Goal: Check status: Check status

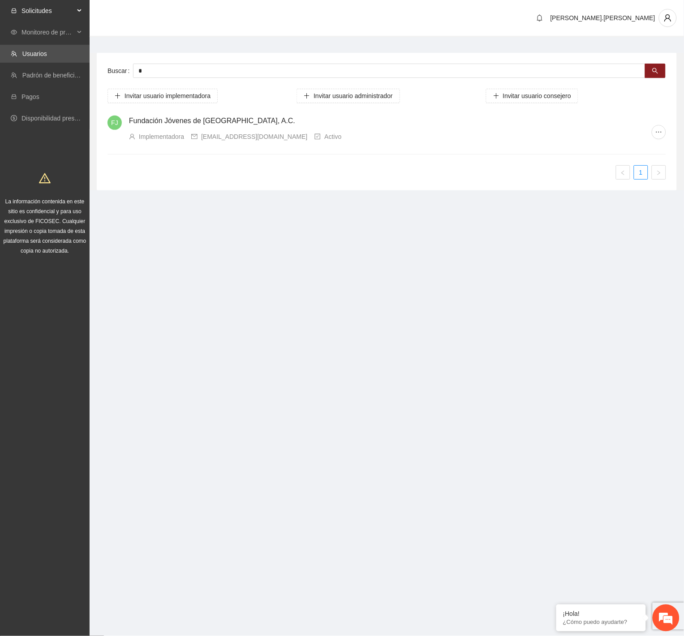
click at [57, 13] on span "Solicitudes" at bounding box center [48, 11] width 53 height 18
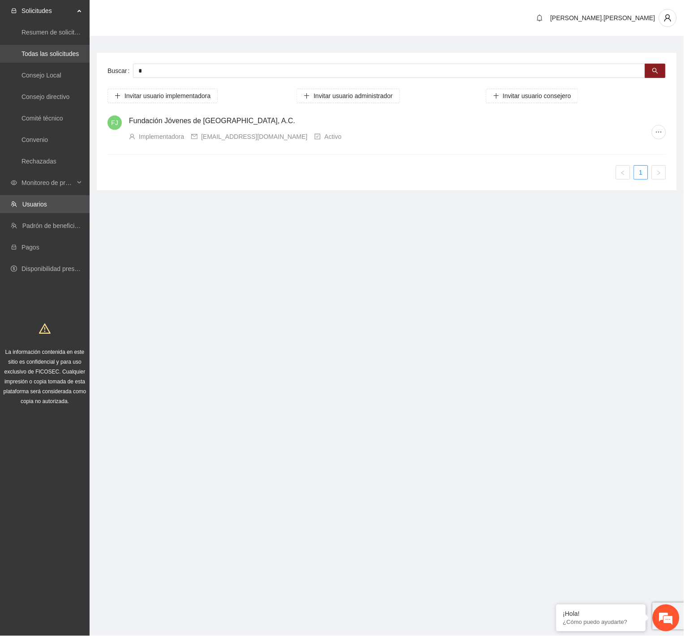
click at [56, 57] on link "Todas las solicitudes" at bounding box center [50, 53] width 57 height 7
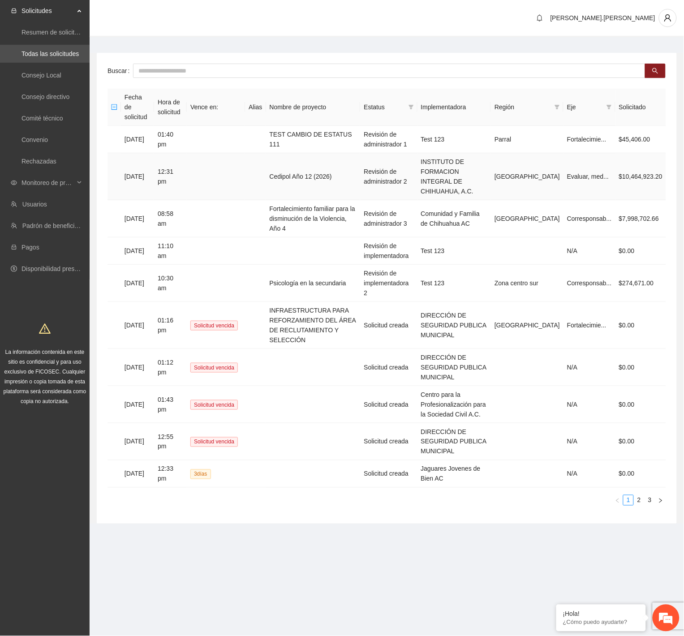
click at [229, 168] on td at bounding box center [216, 176] width 58 height 47
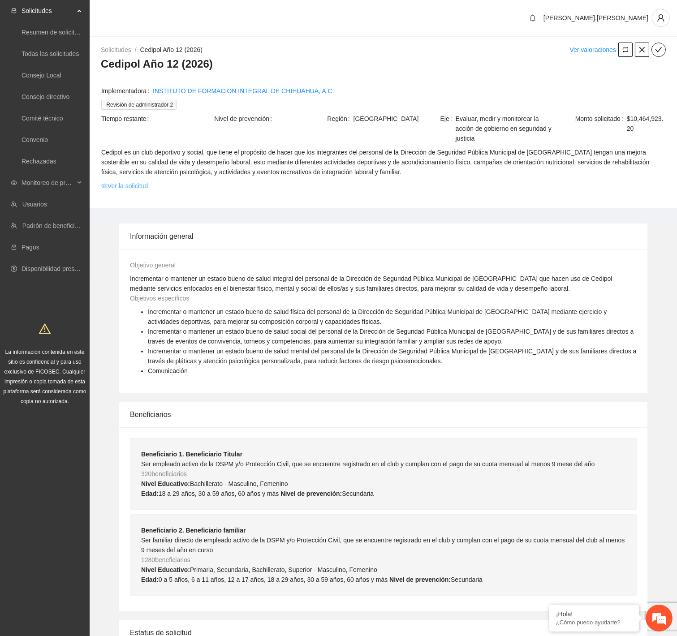
click at [143, 185] on link "Ver la solicitud" at bounding box center [124, 186] width 47 height 10
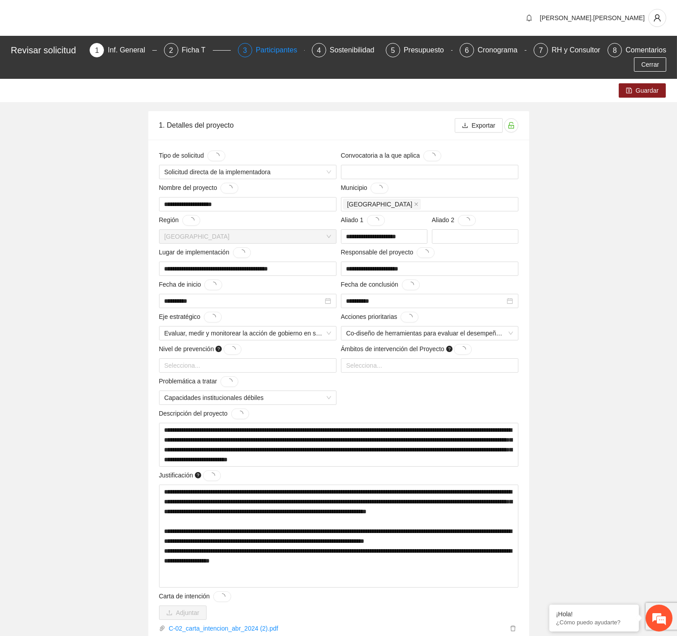
click at [264, 54] on div "Participantes" at bounding box center [280, 50] width 49 height 14
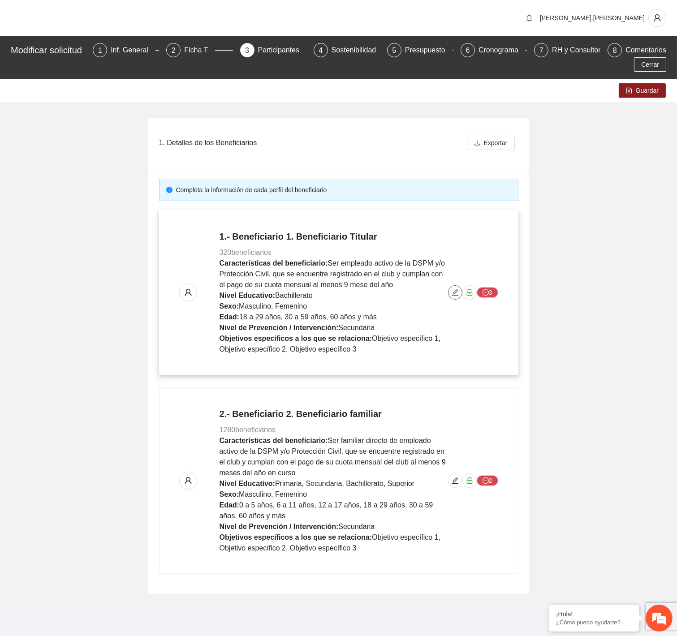
click at [455, 292] on icon "edit" at bounding box center [455, 292] width 7 height 7
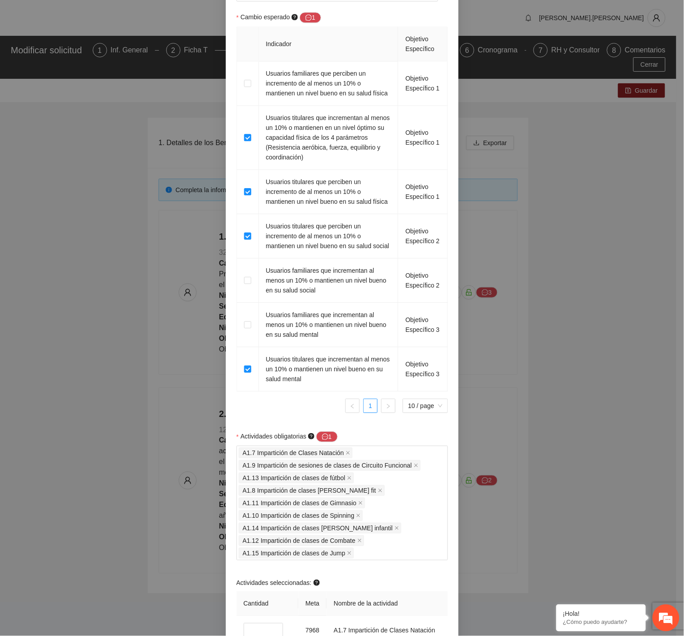
scroll to position [933, 0]
